Goal: Task Accomplishment & Management: Manage account settings

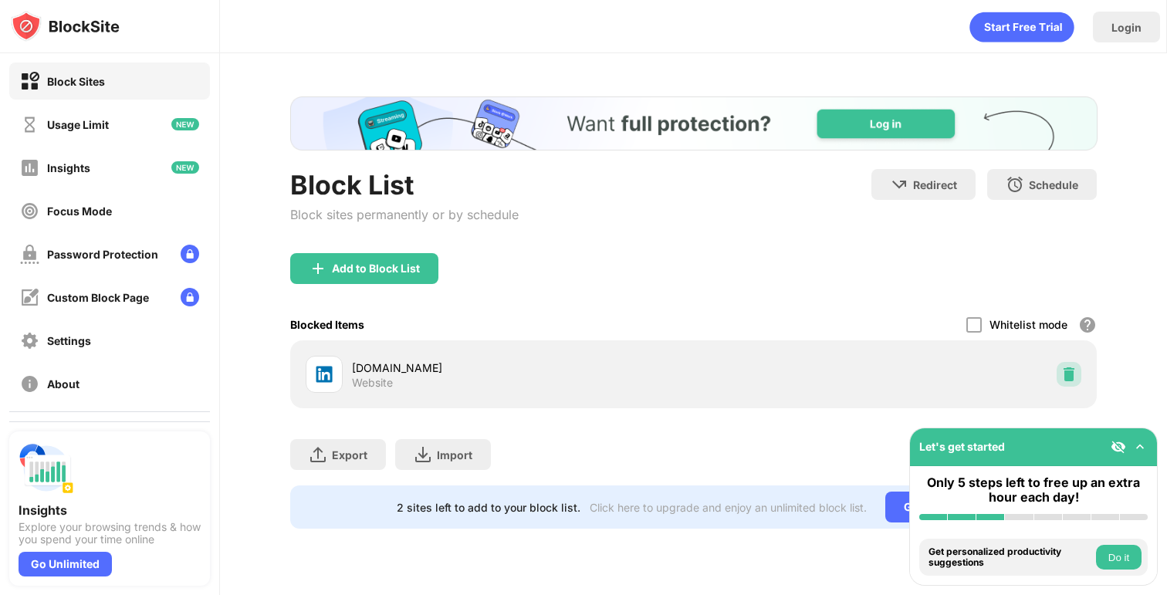
click at [1062, 381] on img at bounding box center [1068, 374] width 15 height 15
